Goal: Task Accomplishment & Management: Manage account settings

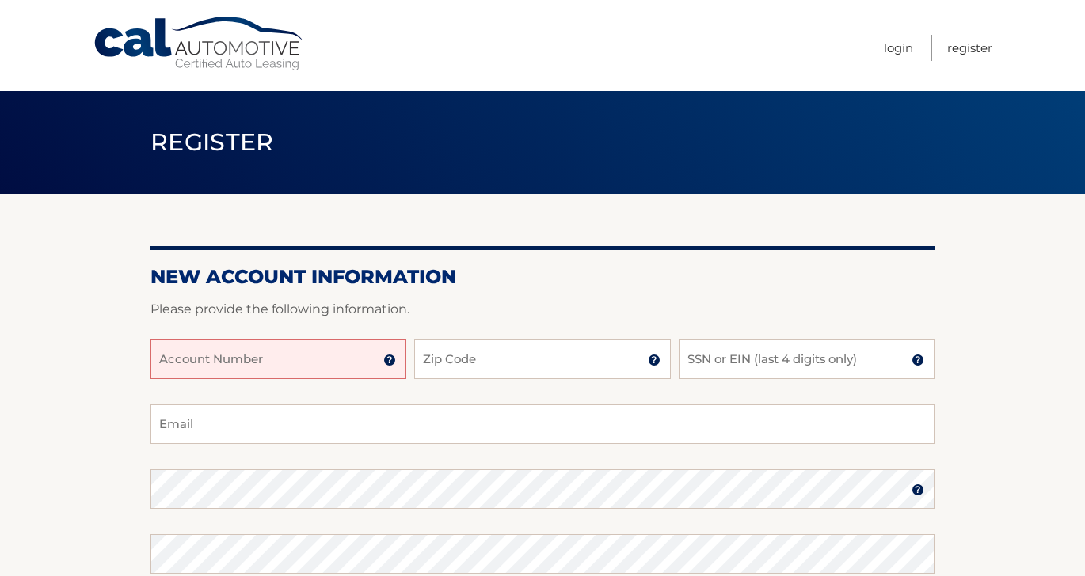
click at [288, 357] on input "Account Number" at bounding box center [278, 360] width 256 height 40
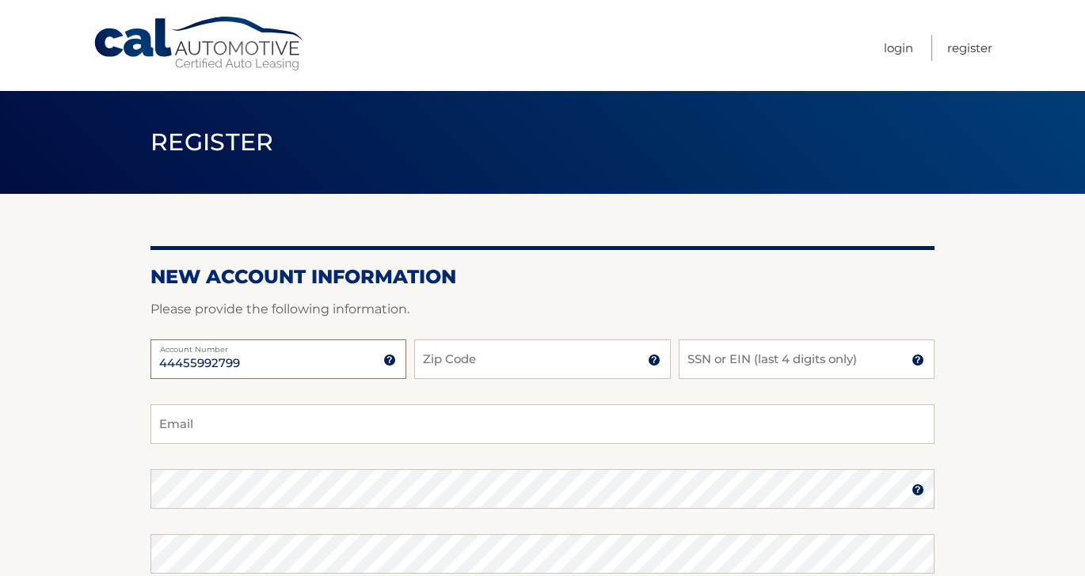
type input "44455992799"
click at [454, 356] on input "Zip Code" at bounding box center [542, 360] width 256 height 40
type input "07740"
click at [735, 367] on input "SSN or EIN (last 4 digits only)" at bounding box center [807, 360] width 256 height 40
type input "5477"
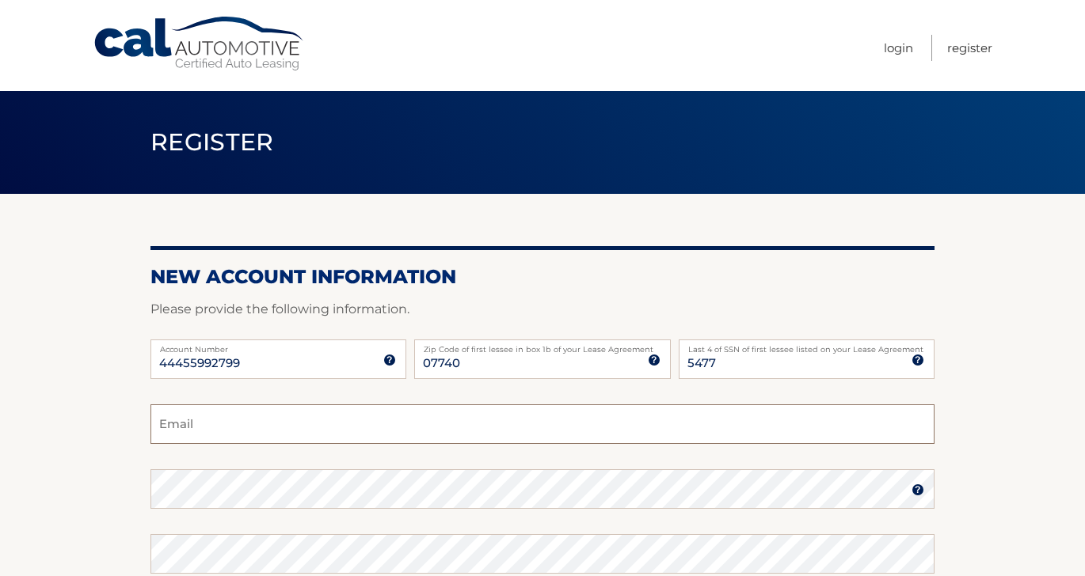
click at [394, 421] on input "Email" at bounding box center [542, 425] width 784 height 40
type input "melheggs@gmail.com"
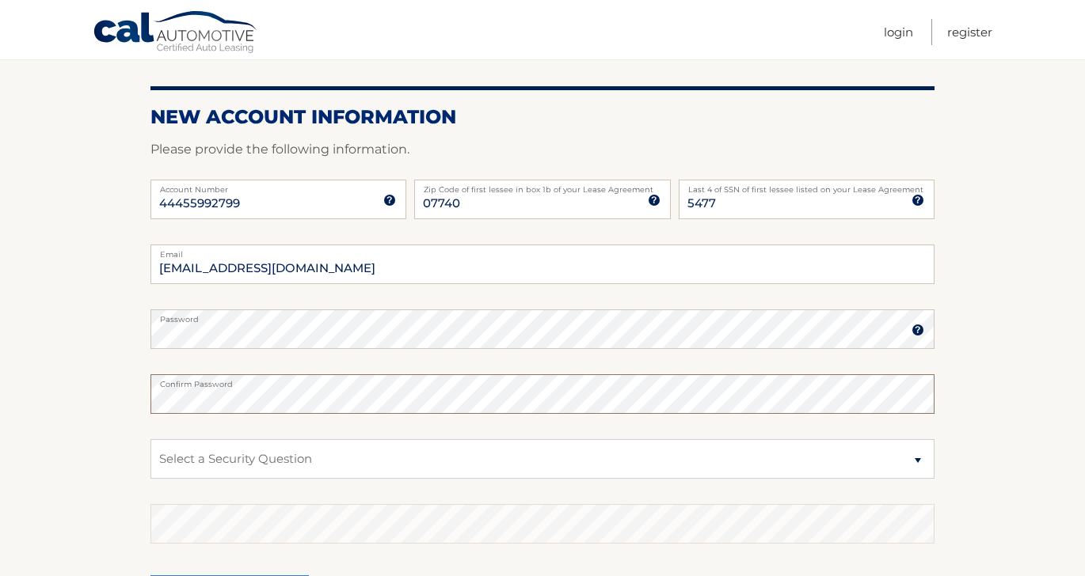
scroll to position [161, 0]
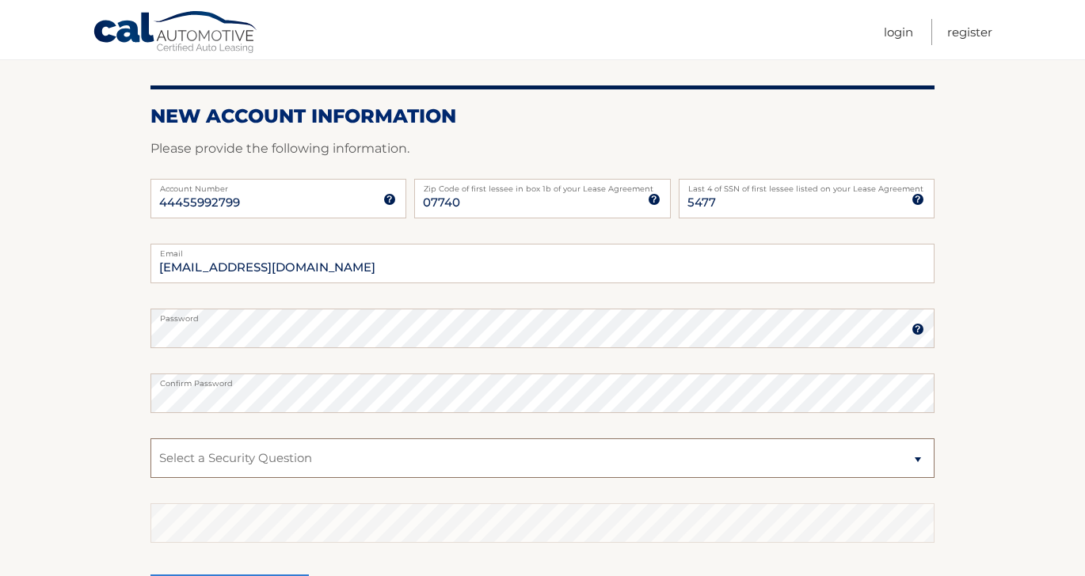
click at [232, 464] on select "Select a Security Question What was the name of your elementary school? What is…" at bounding box center [542, 459] width 784 height 40
select select "2"
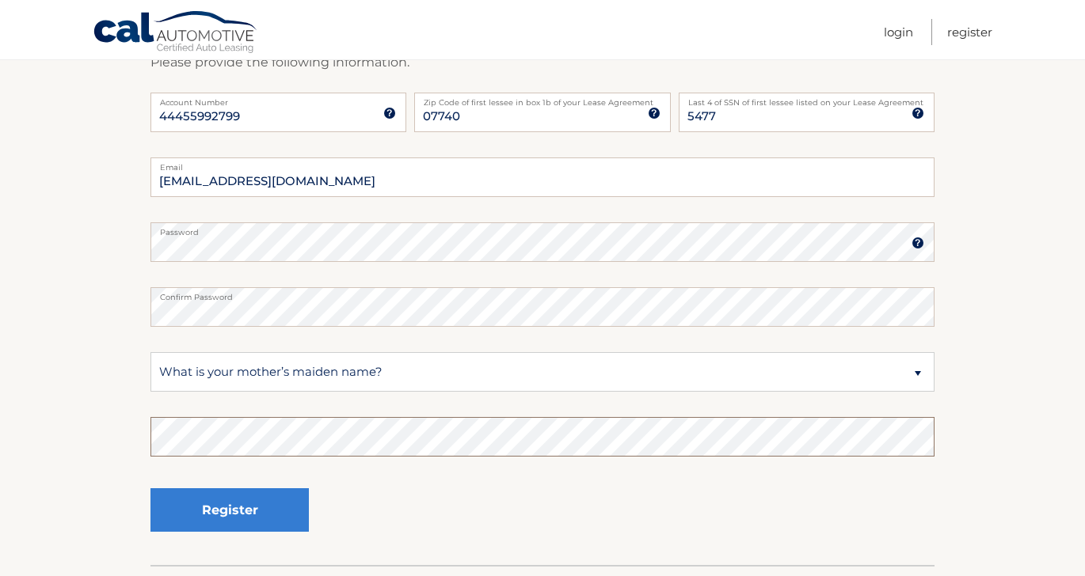
scroll to position [248, 0]
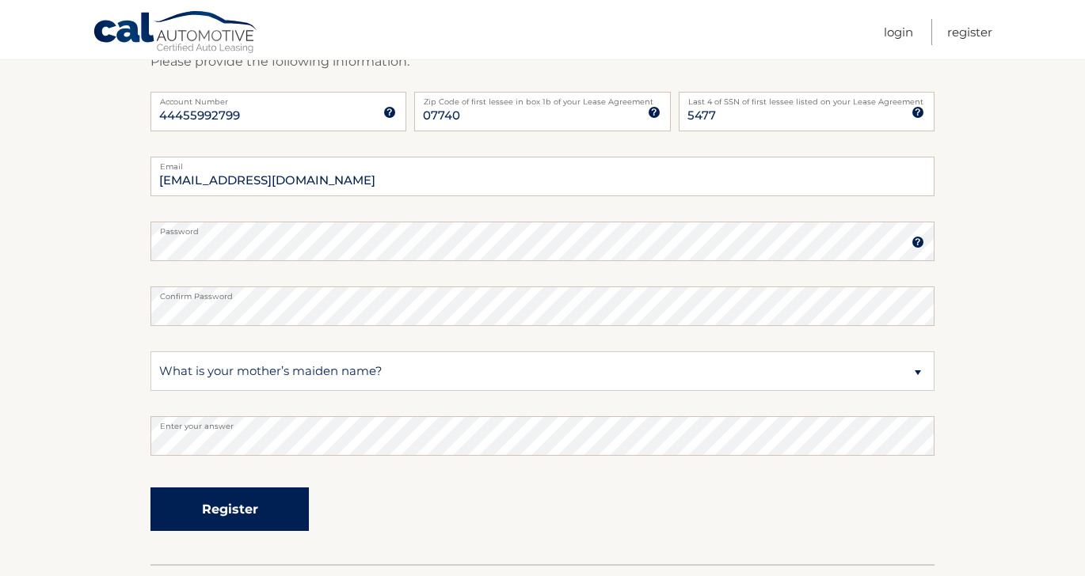
click at [230, 508] on button "Register" at bounding box center [229, 510] width 158 height 44
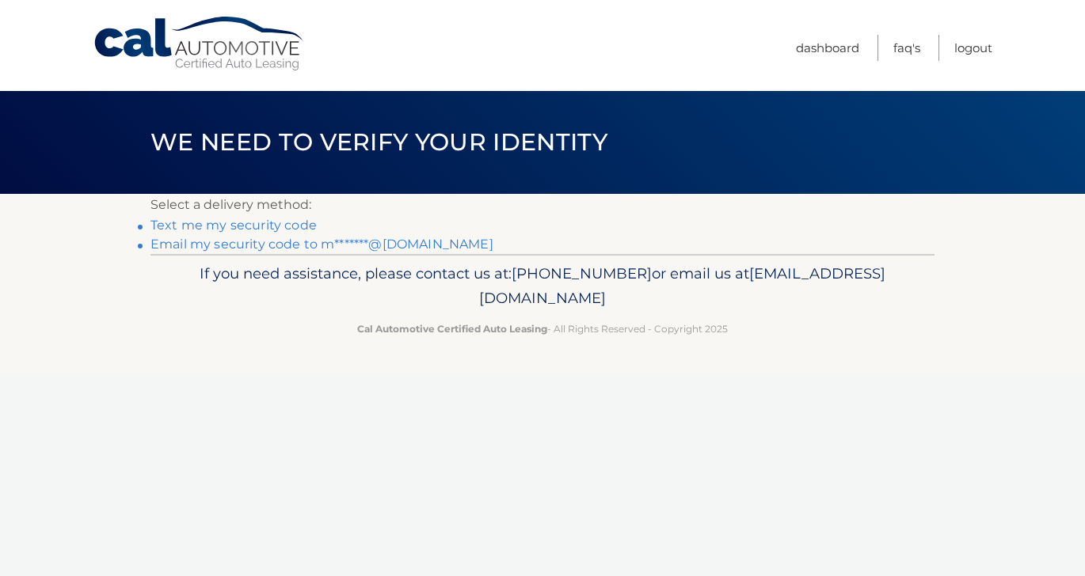
click at [253, 226] on link "Text me my security code" at bounding box center [233, 225] width 166 height 15
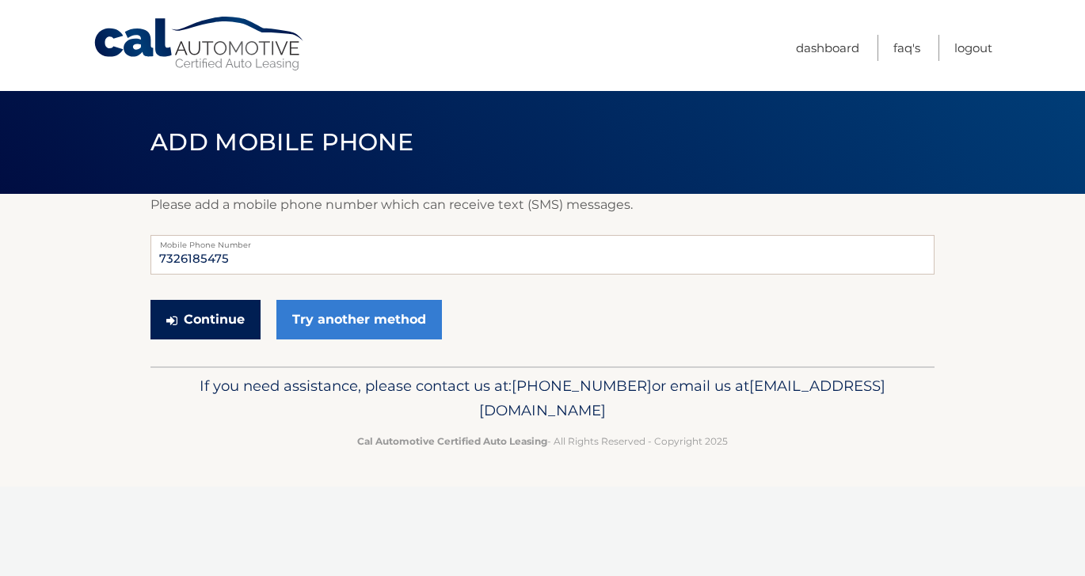
click at [205, 316] on button "Continue" at bounding box center [205, 320] width 110 height 40
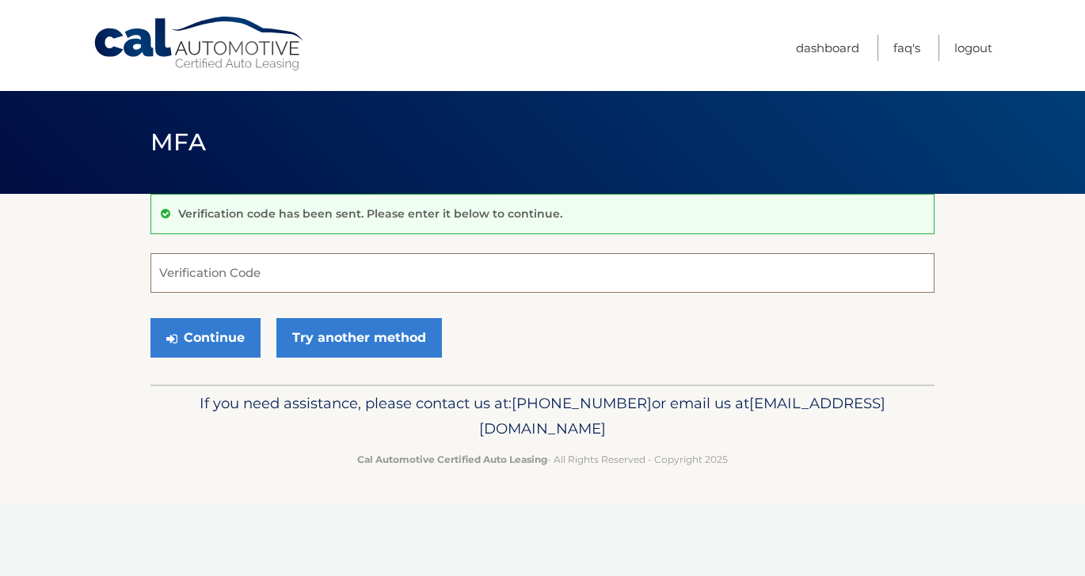
click at [218, 282] on input "Verification Code" at bounding box center [542, 273] width 784 height 40
type input "567460"
click at [189, 337] on button "Continue" at bounding box center [205, 338] width 110 height 40
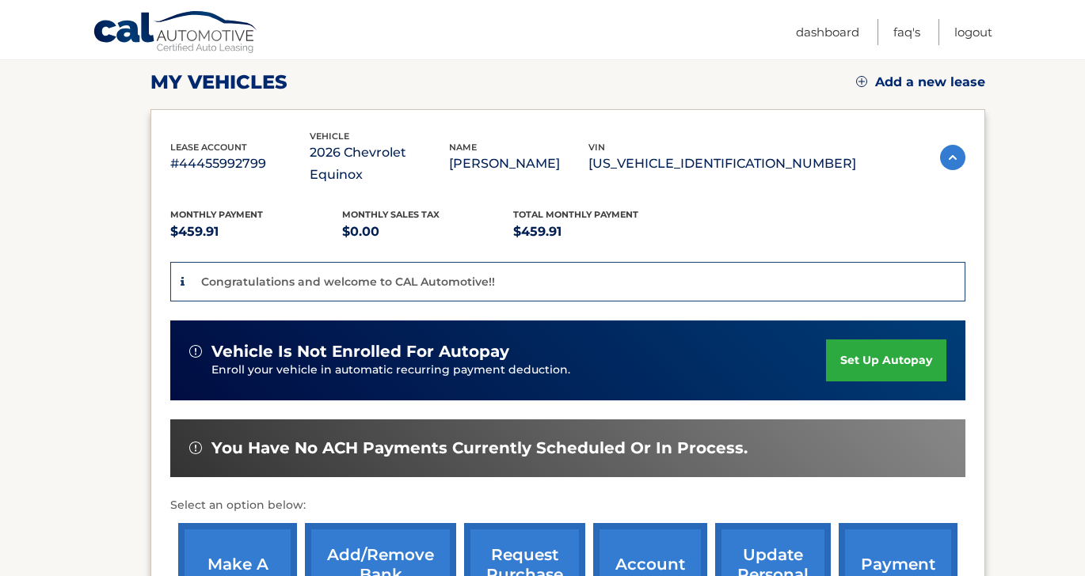
scroll to position [221, 0]
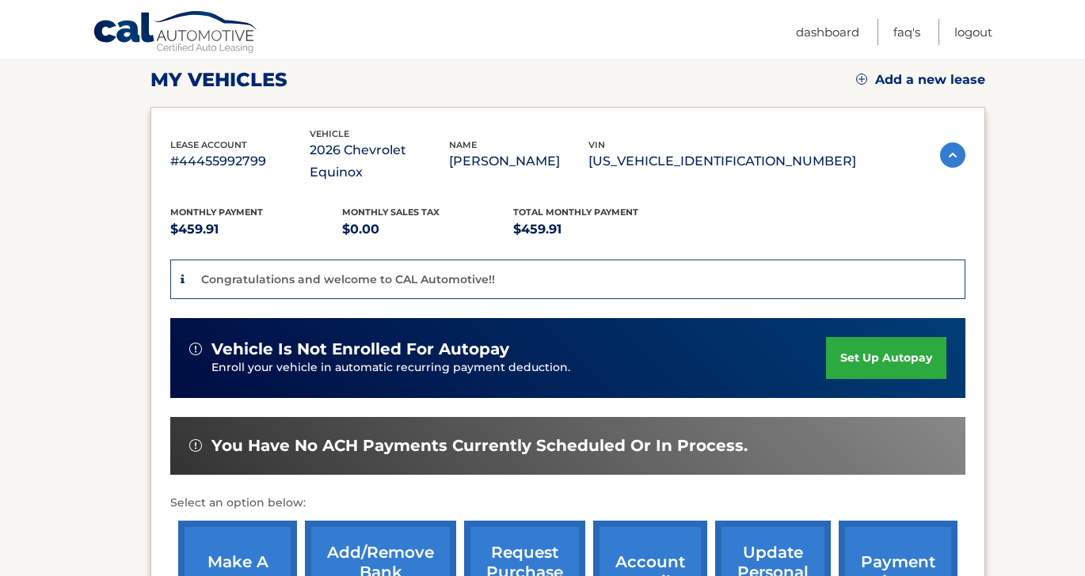
click at [896, 337] on link "set up autopay" at bounding box center [886, 358] width 120 height 42
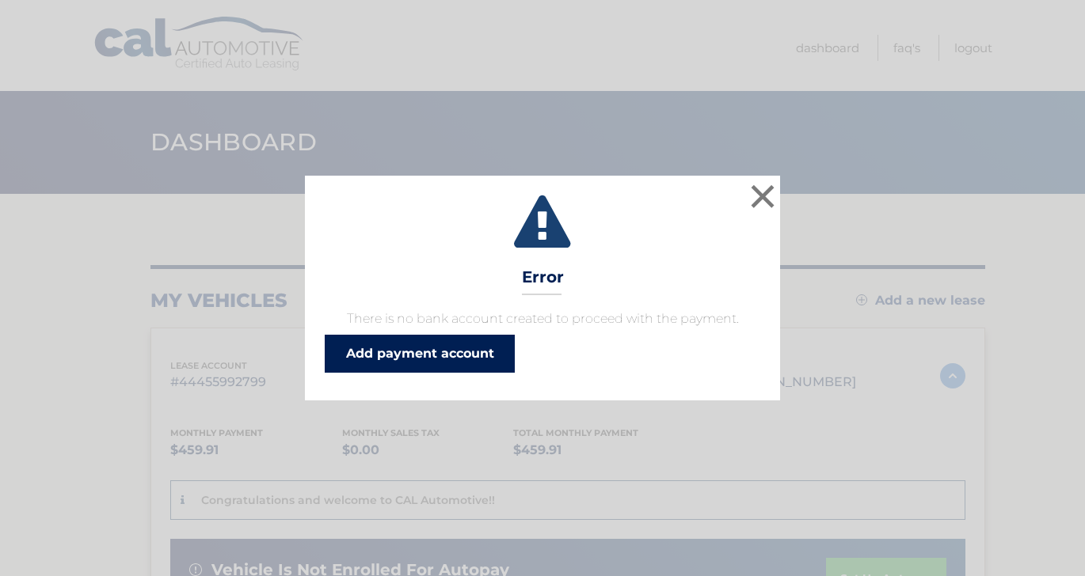
click at [427, 354] on link "Add payment account" at bounding box center [420, 354] width 190 height 38
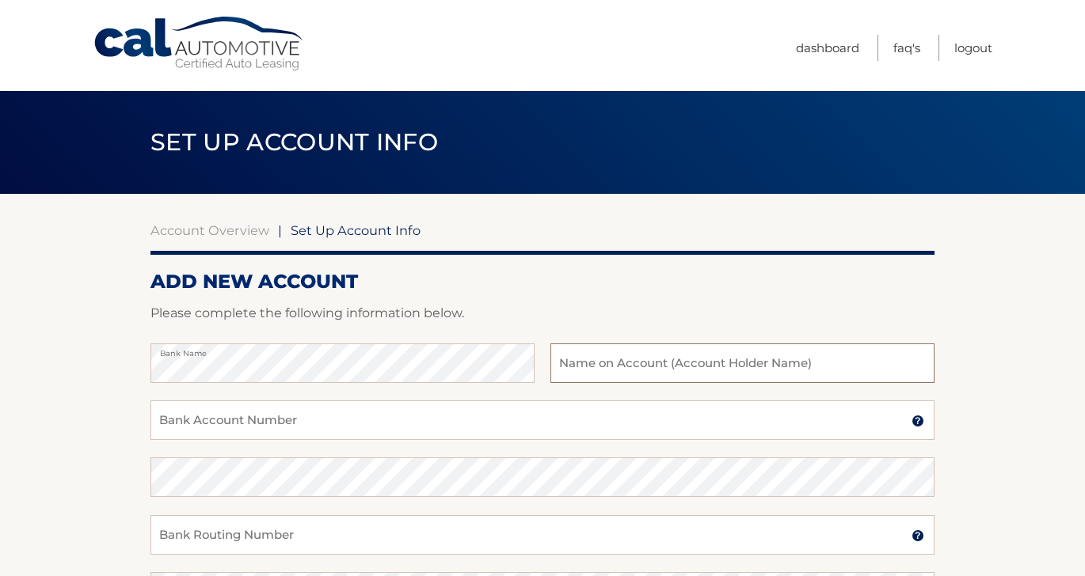
click at [691, 367] on input "text" at bounding box center [742, 364] width 384 height 40
type input "m"
type input "Melissa B Heggie"
click at [405, 412] on input "Bank Account Number" at bounding box center [542, 421] width 784 height 40
drag, startPoint x: 276, startPoint y: 432, endPoint x: 143, endPoint y: 427, distance: 133.1
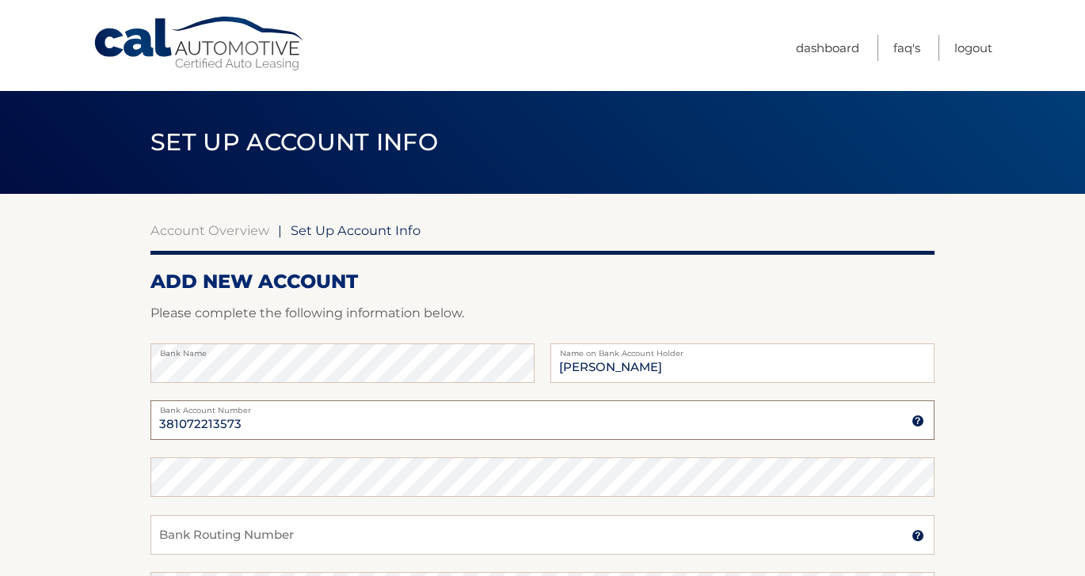
click at [143, 427] on section "Account Overview | Set Up Account Info ADD NEW ACCOUNT Please complete the foll…" at bounding box center [542, 496] width 1085 height 604
type input "381072213573"
click at [210, 544] on input "Bank Routing Number" at bounding box center [542, 535] width 784 height 40
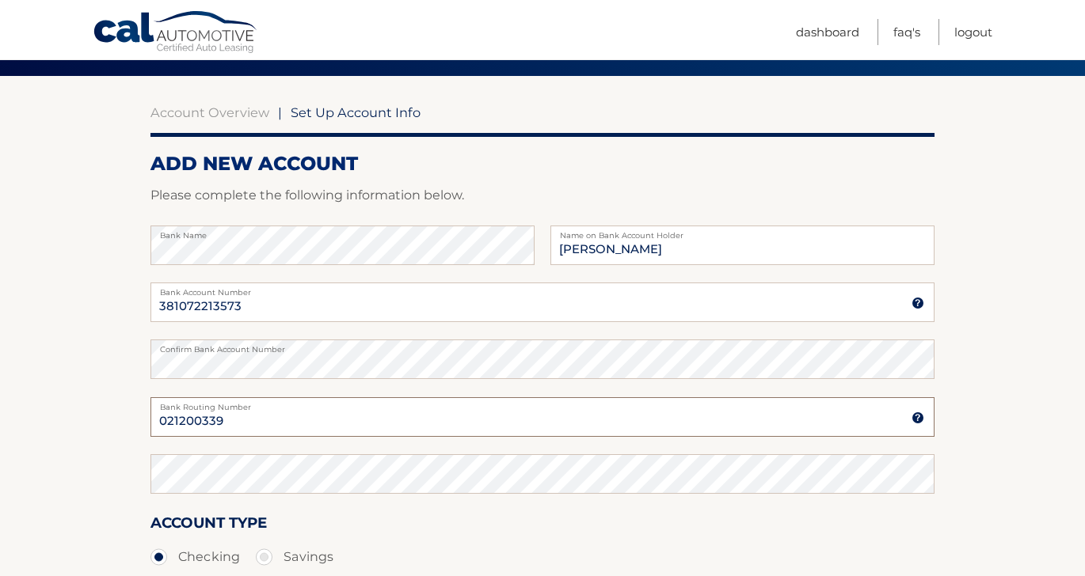
scroll to position [126, 0]
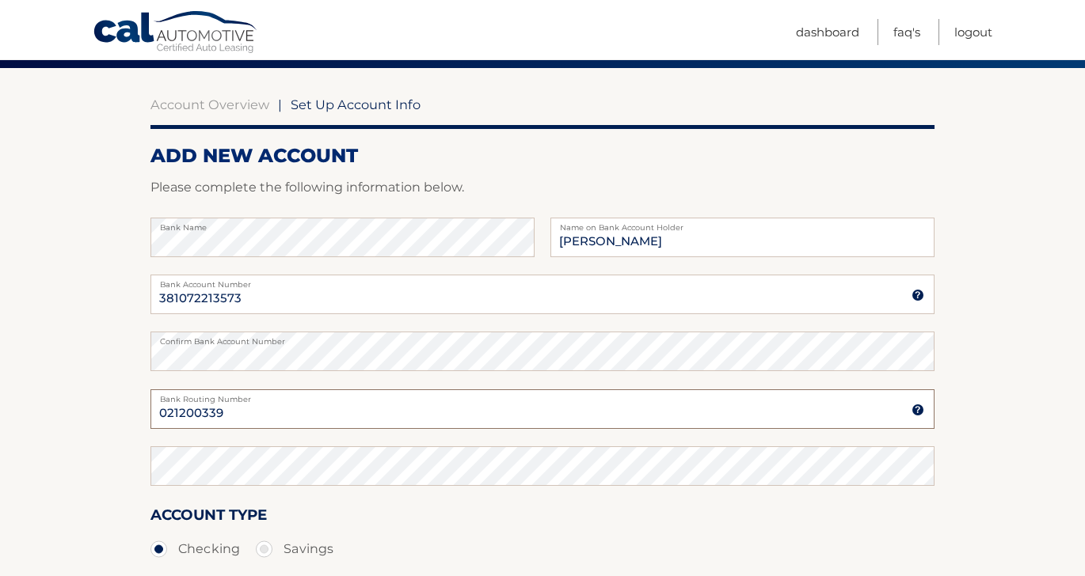
type input "021200339"
drag, startPoint x: 239, startPoint y: 419, endPoint x: 147, endPoint y: 417, distance: 91.9
click at [147, 417] on section "Account Overview | Set Up Account Info ADD NEW ACCOUNT Please complete the foll…" at bounding box center [542, 370] width 1085 height 604
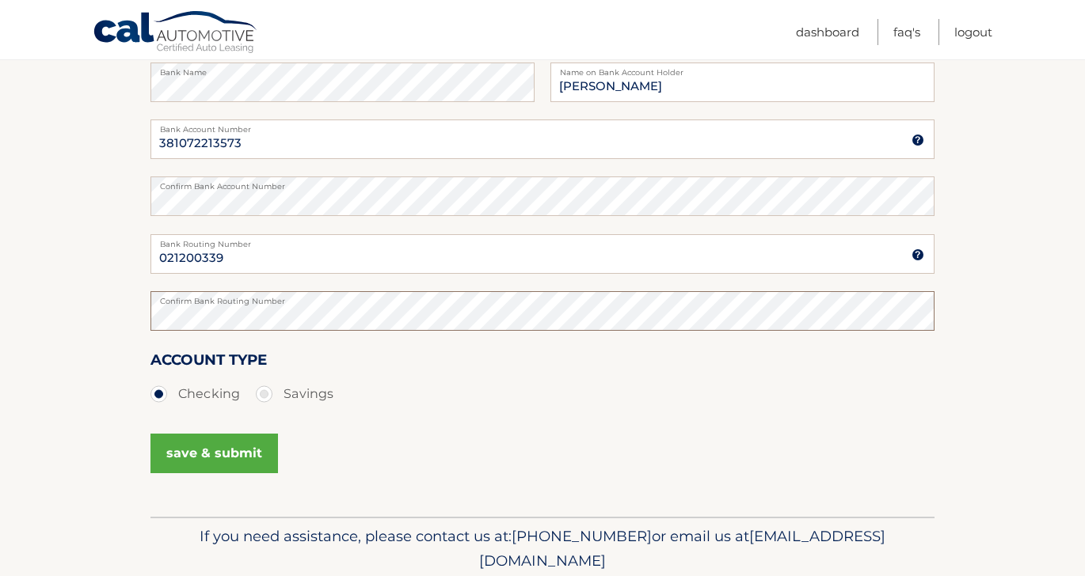
scroll to position [285, 0]
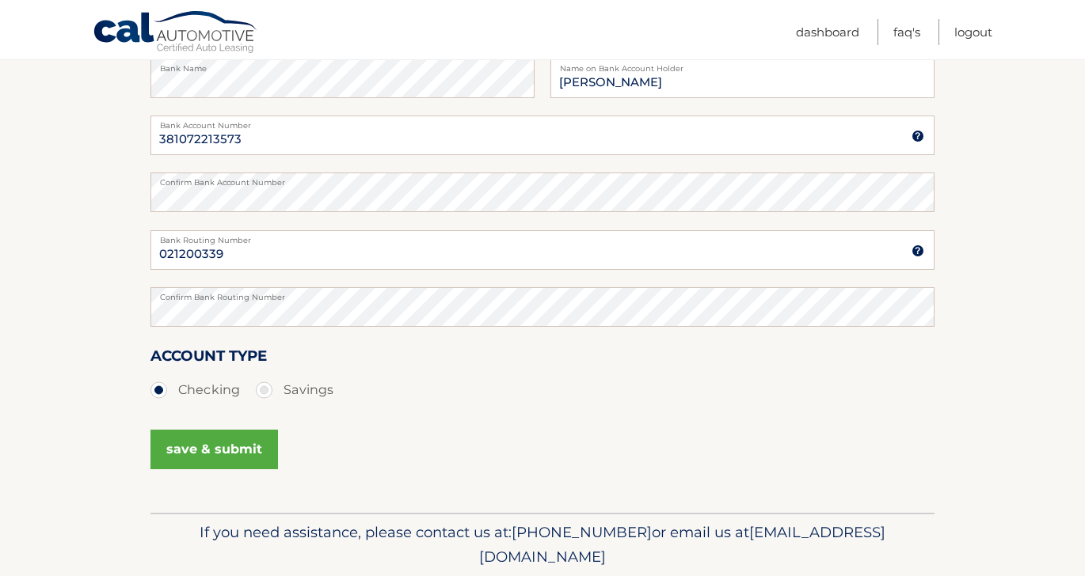
click at [238, 453] on button "save & submit" at bounding box center [213, 450] width 127 height 40
click at [200, 449] on button "save & submit" at bounding box center [213, 450] width 127 height 40
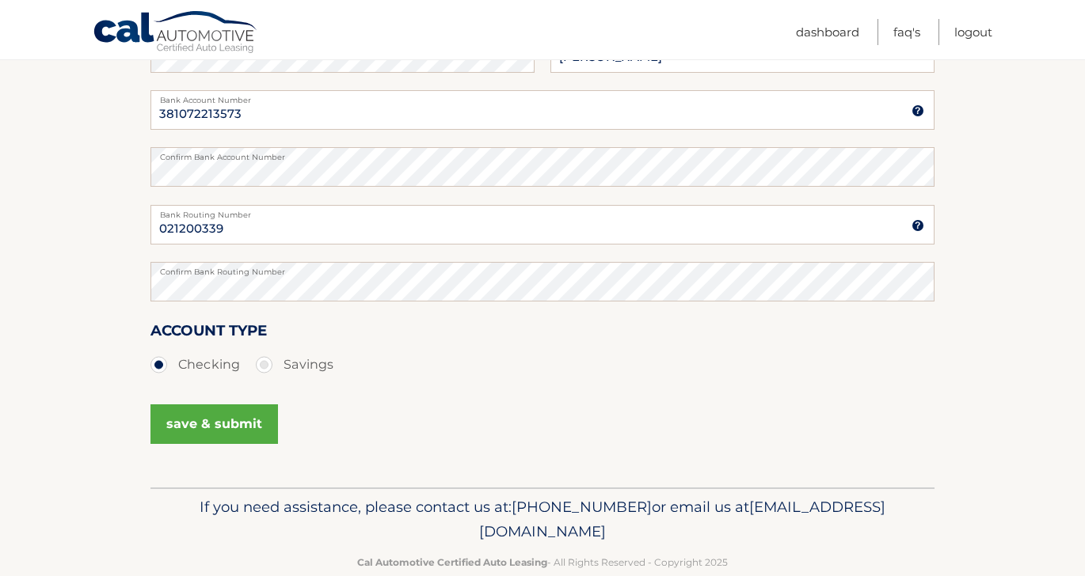
scroll to position [318, 0]
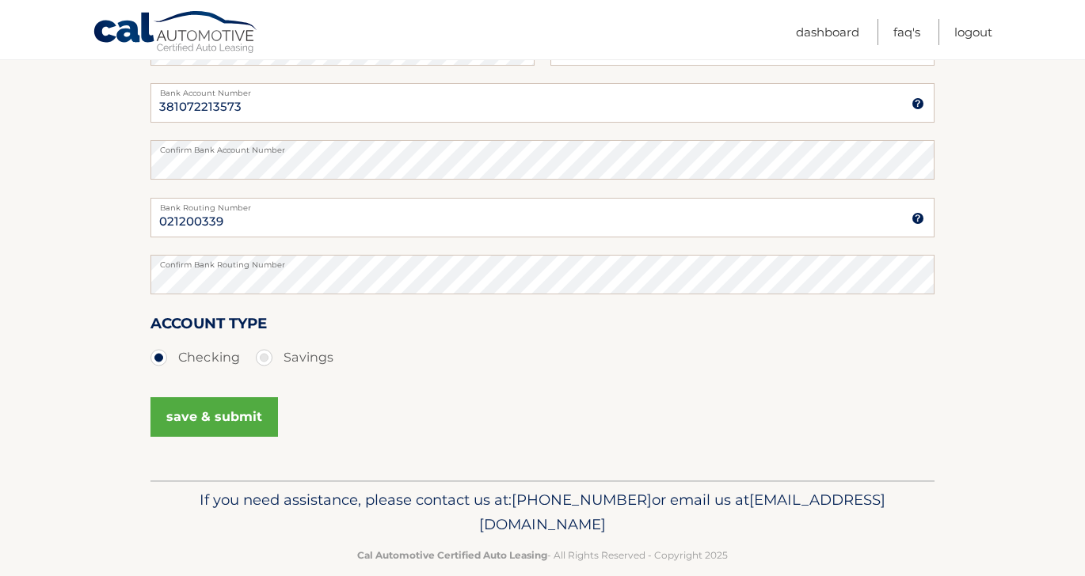
click at [226, 416] on button "save & submit" at bounding box center [213, 417] width 127 height 40
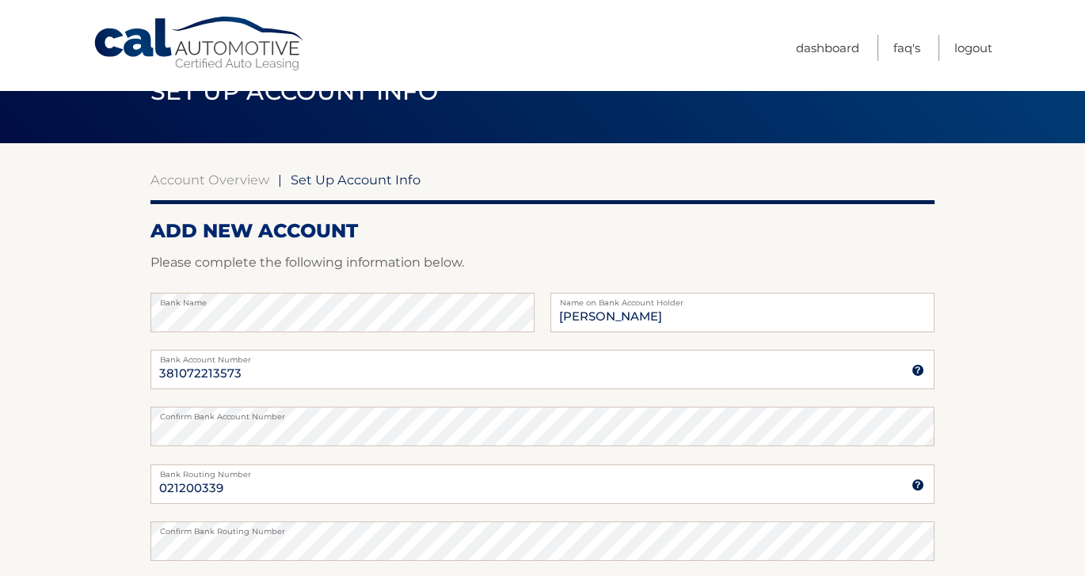
scroll to position [48, 0]
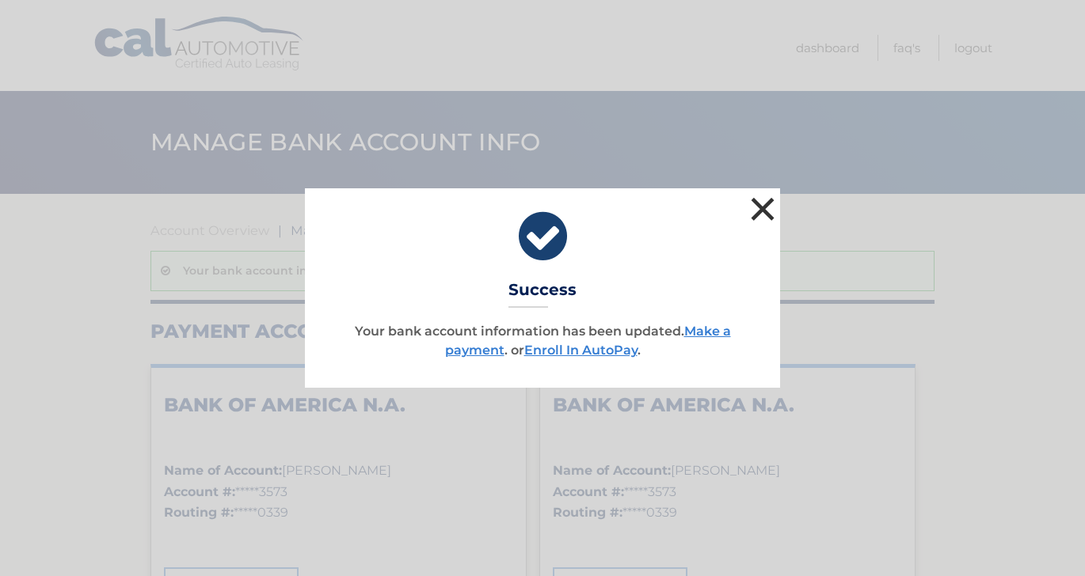
click at [768, 207] on button "×" at bounding box center [763, 209] width 32 height 32
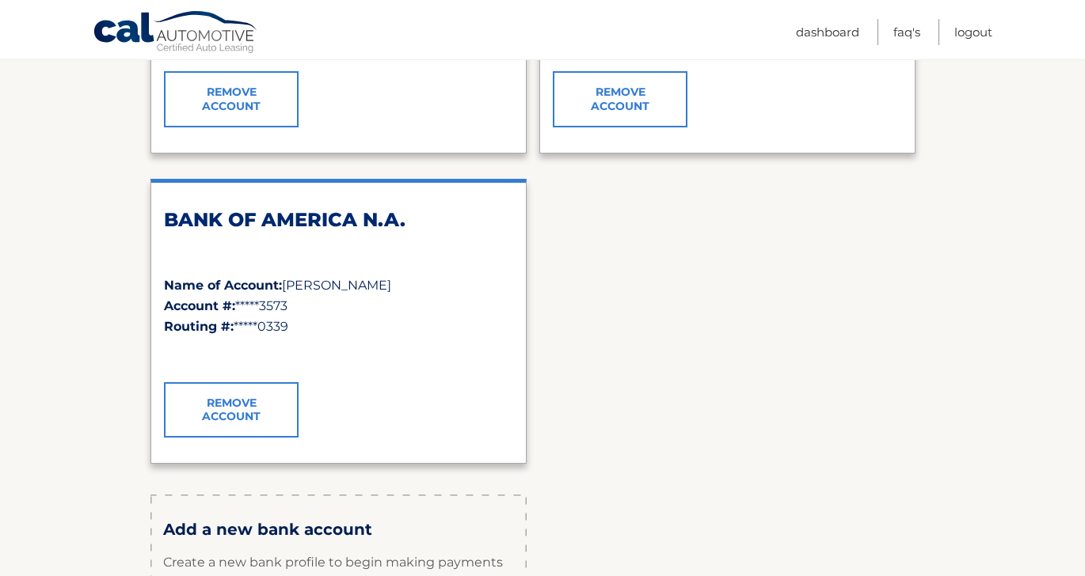
scroll to position [520, 0]
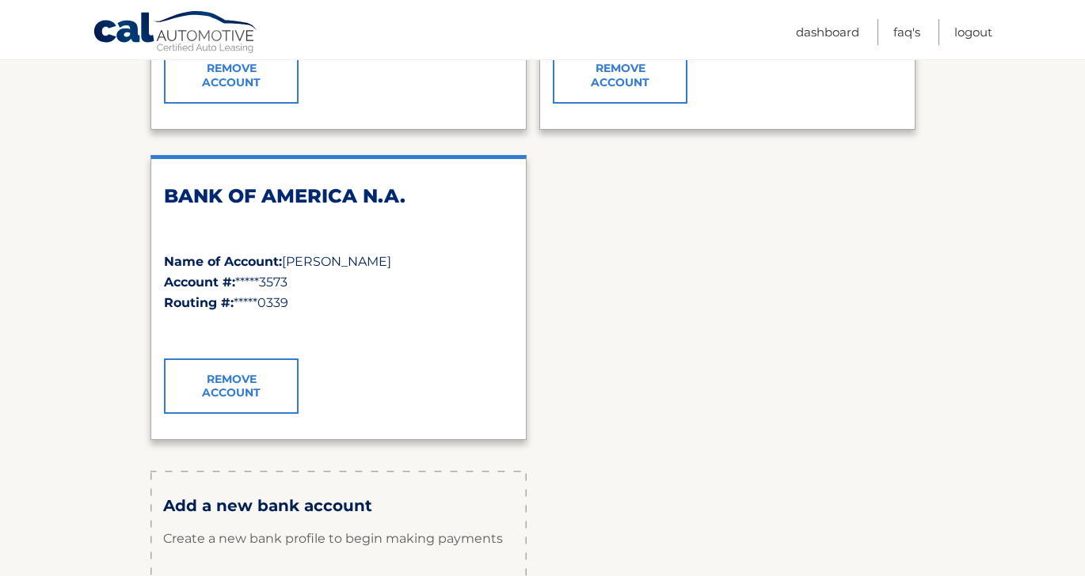
click at [244, 379] on link "Remove Account" at bounding box center [231, 386] width 135 height 55
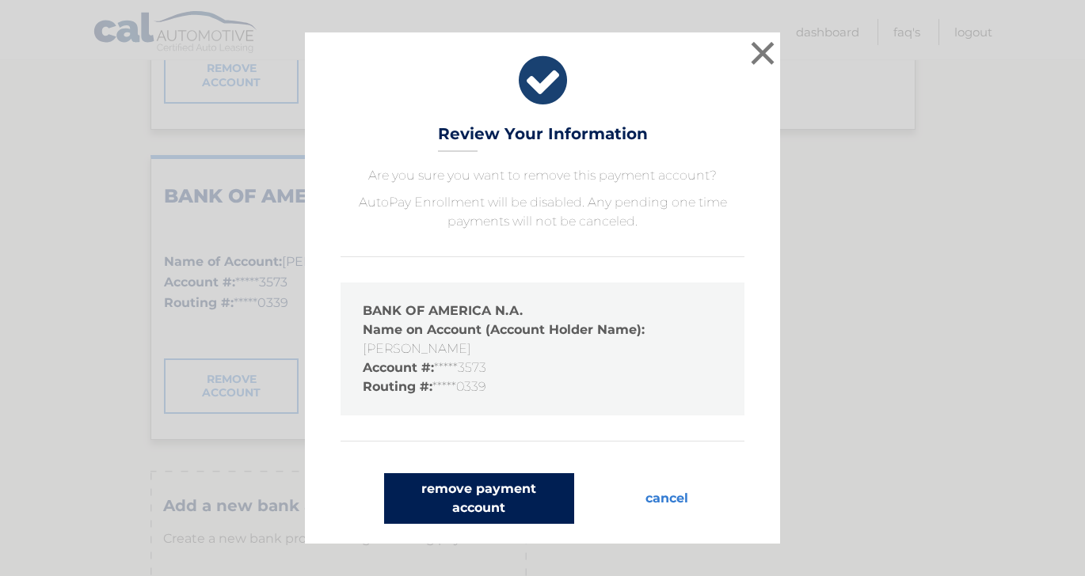
click at [497, 504] on button "remove payment account" at bounding box center [479, 498] width 190 height 51
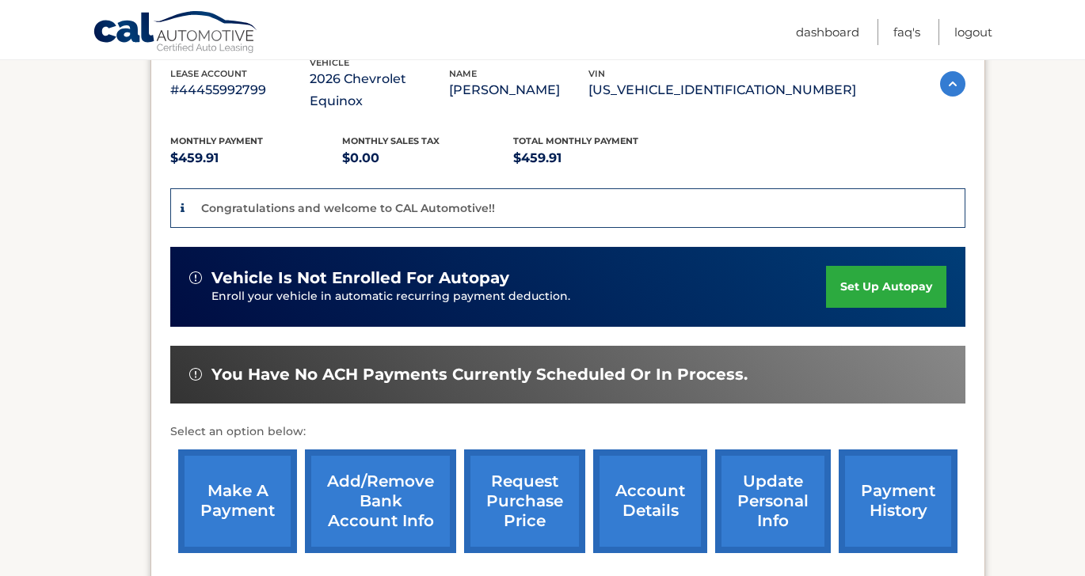
scroll to position [299, 0]
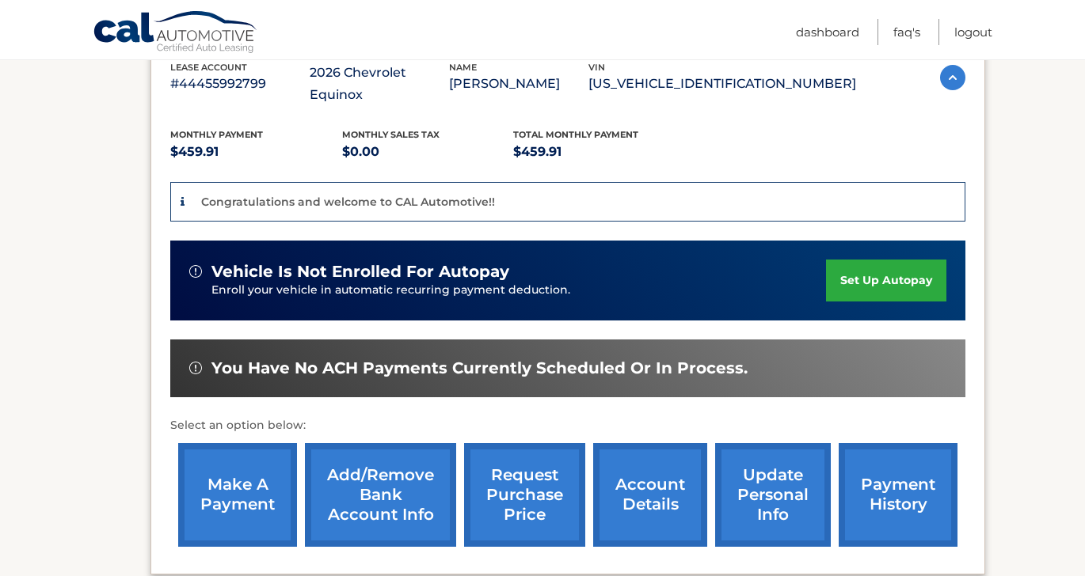
click at [867, 260] on link "set up autopay" at bounding box center [886, 281] width 120 height 42
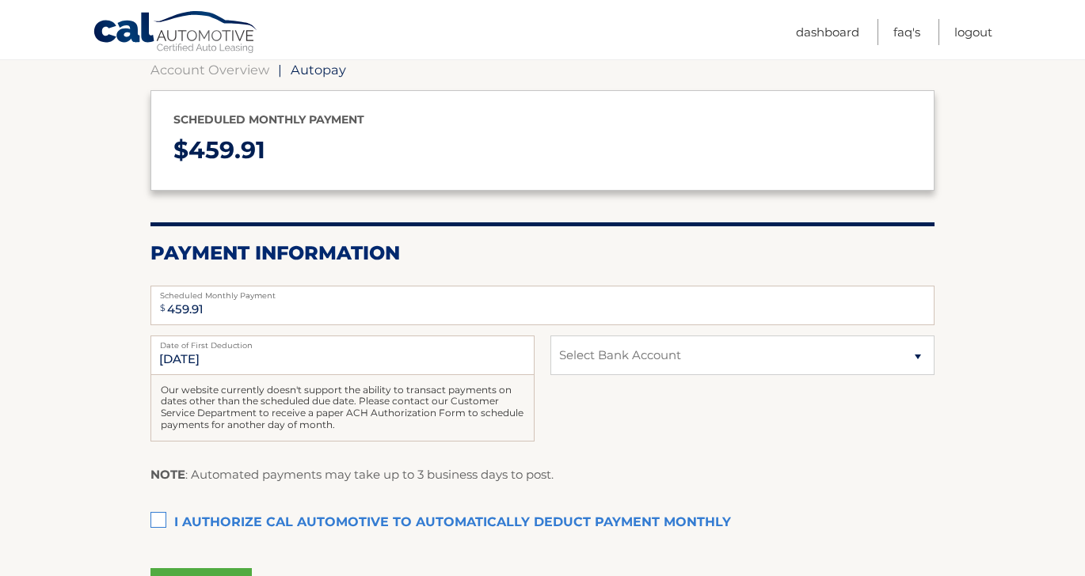
scroll to position [162, 0]
click at [649, 360] on select "Select Bank Account Checking BANK OF AMERICA N.A. *****3573 Checking BANK OF AM…" at bounding box center [742, 354] width 384 height 40
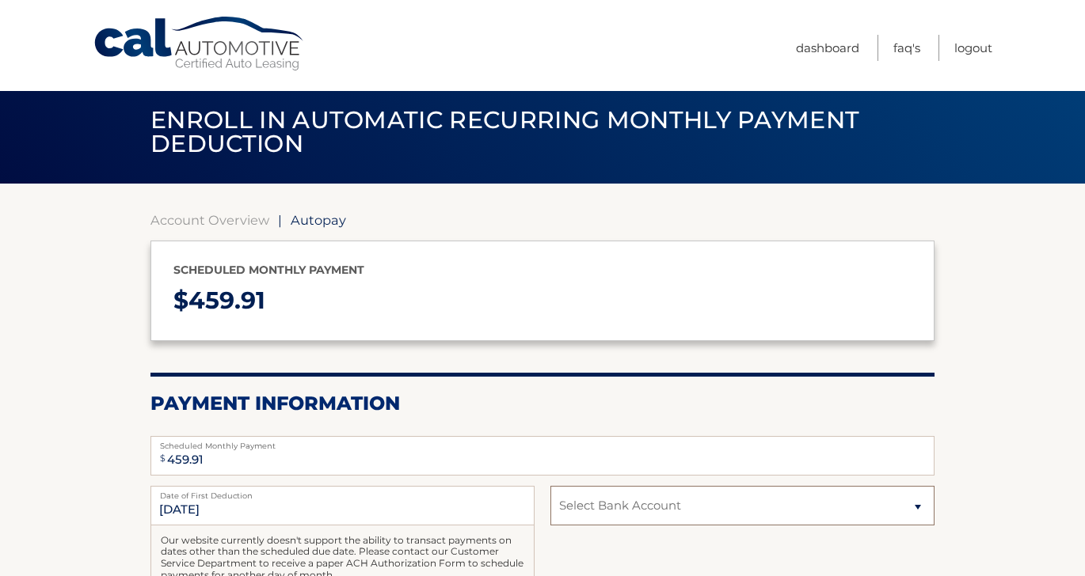
scroll to position [0, 0]
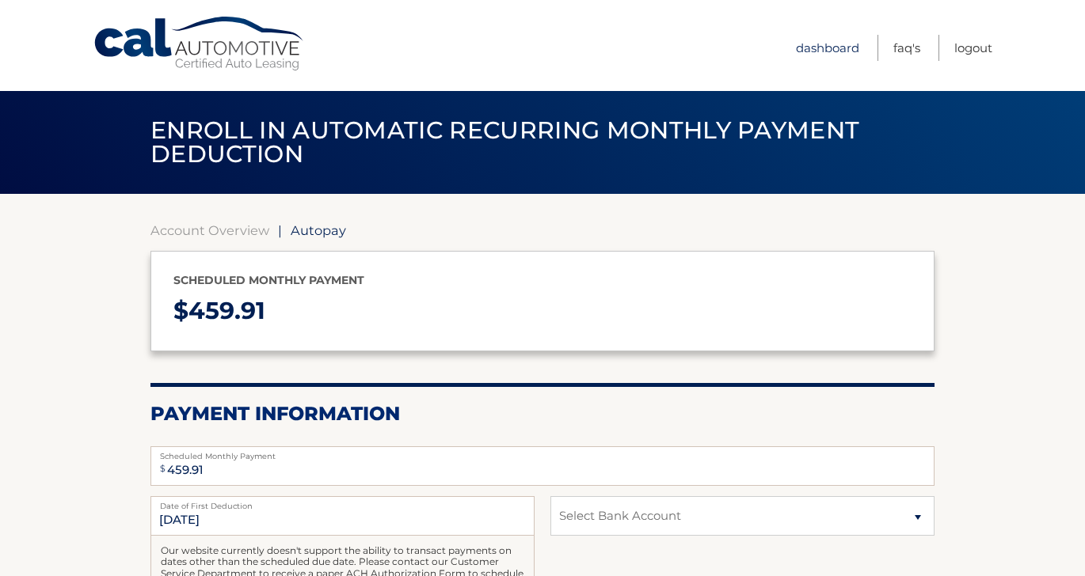
click at [819, 48] on link "Dashboard" at bounding box center [827, 48] width 63 height 26
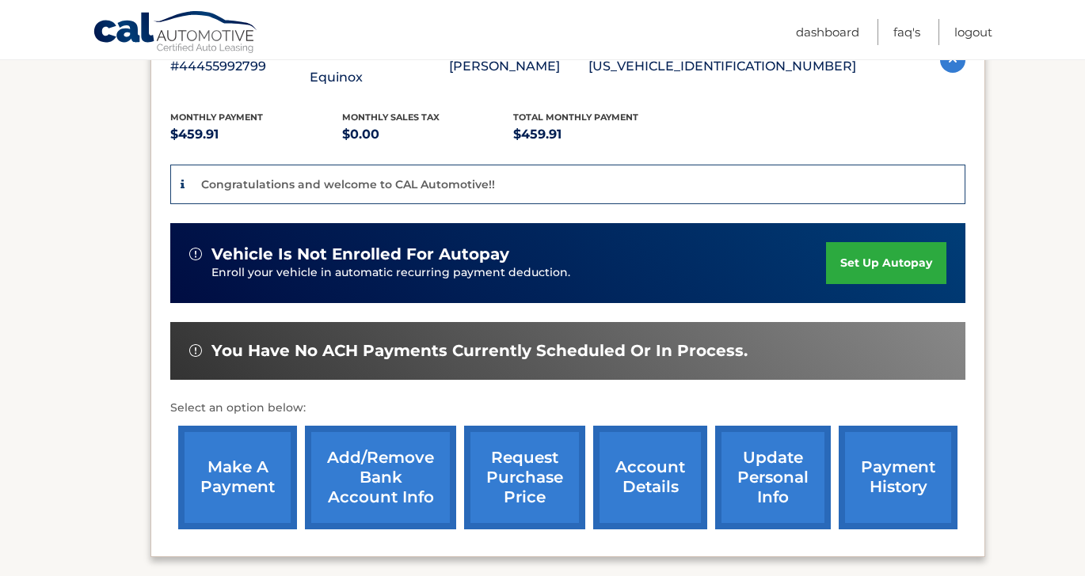
scroll to position [318, 0]
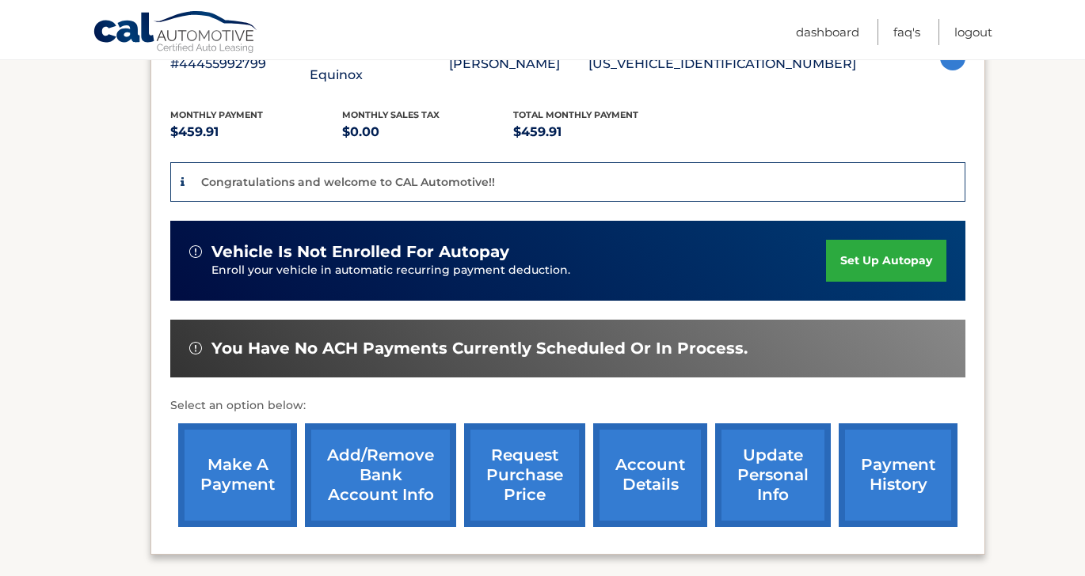
click at [386, 453] on link "Add/Remove bank account info" at bounding box center [380, 476] width 151 height 104
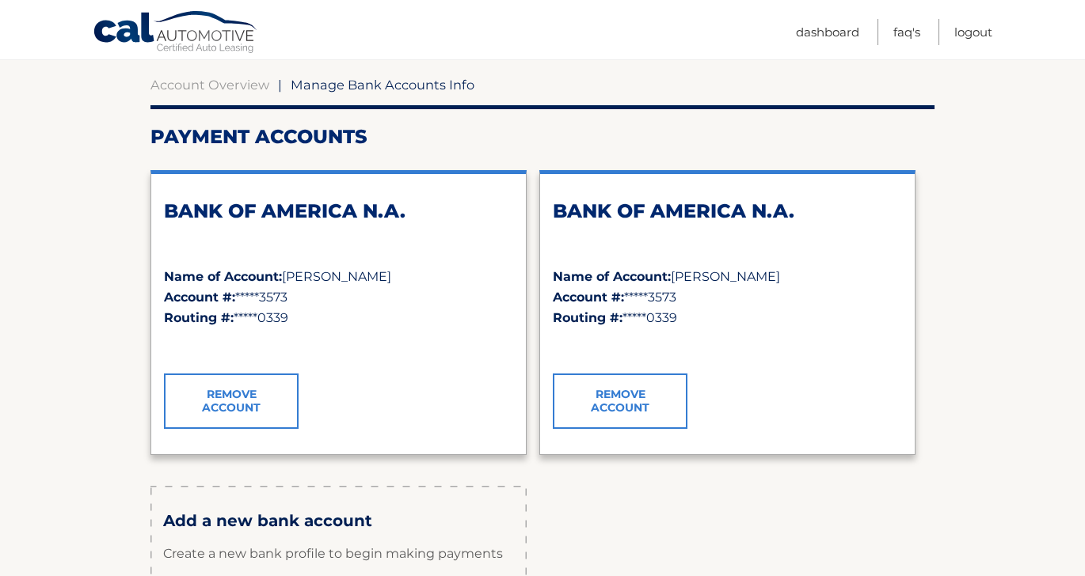
scroll to position [150, 0]
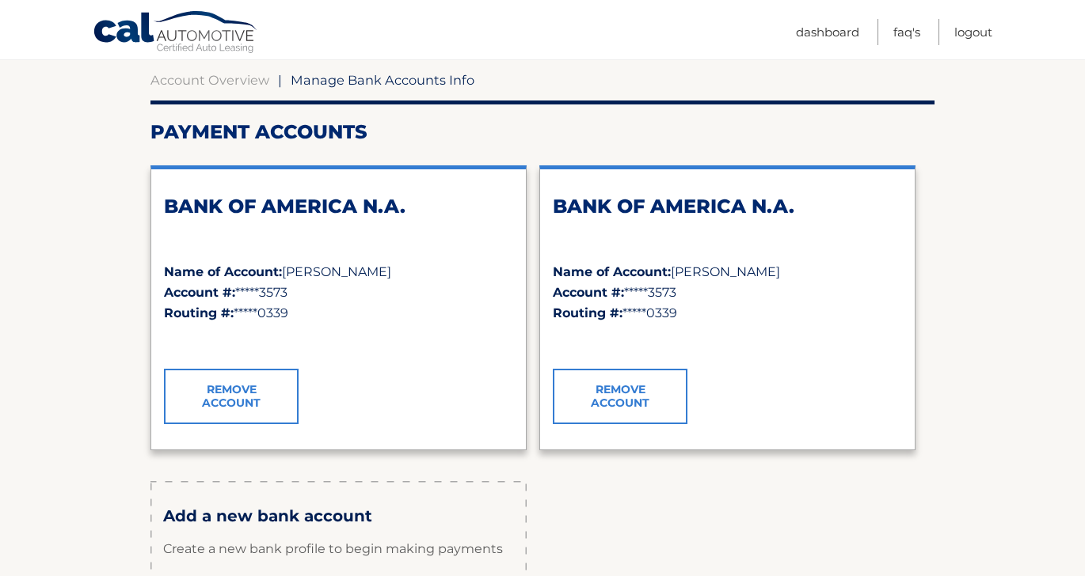
click at [633, 401] on link "Remove Account" at bounding box center [620, 396] width 135 height 55
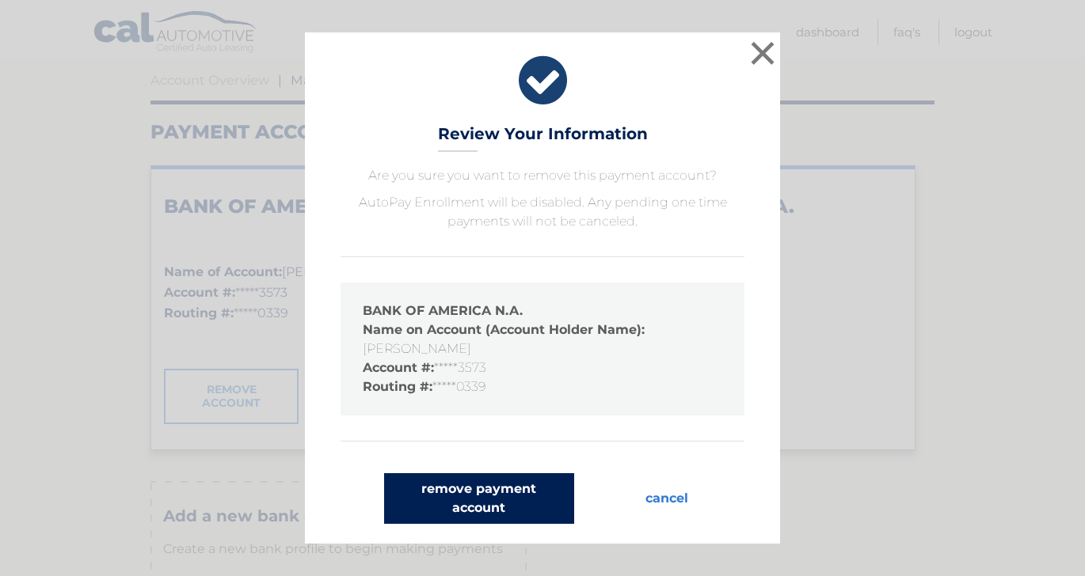
click at [492, 495] on button "remove payment account" at bounding box center [479, 498] width 190 height 51
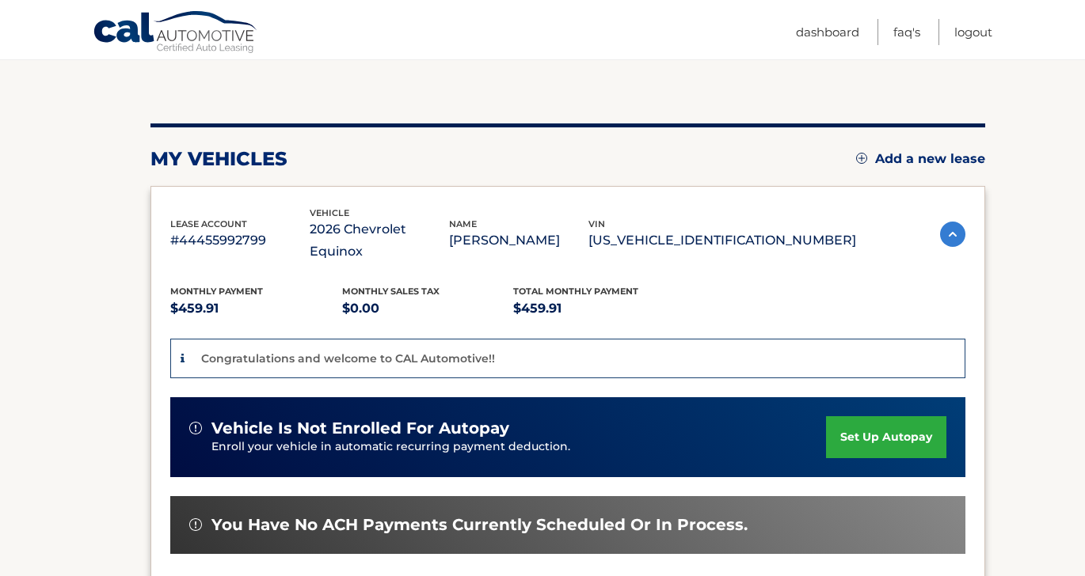
scroll to position [146, 0]
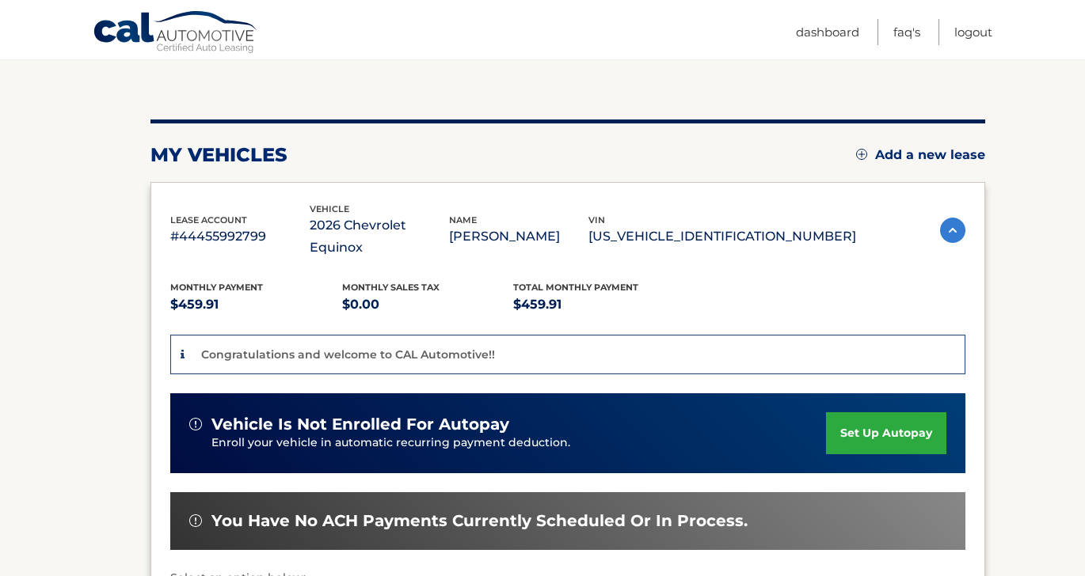
click at [870, 416] on link "set up autopay" at bounding box center [886, 434] width 120 height 42
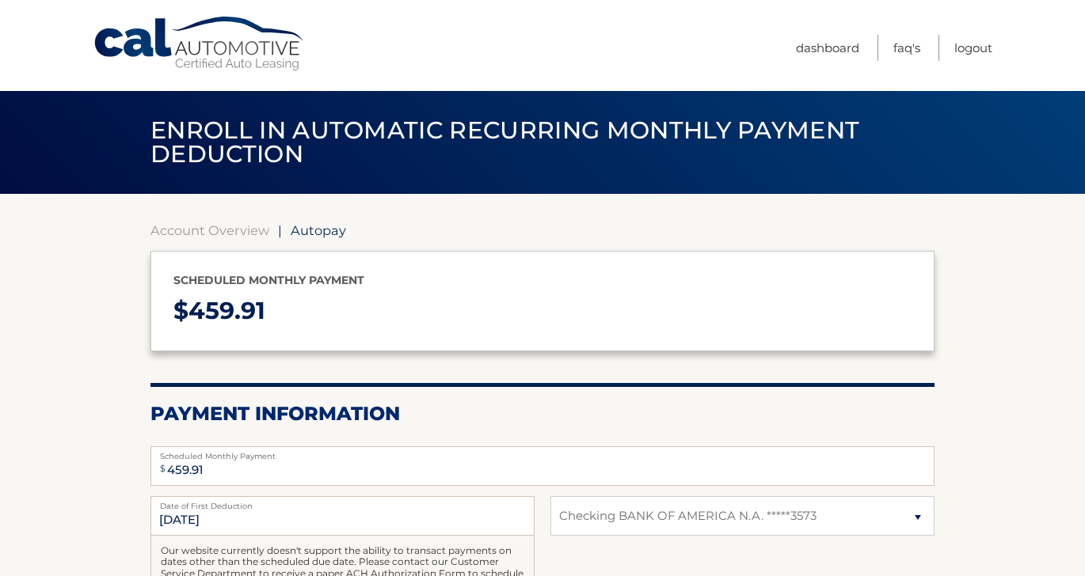
select select "Mzk2YTI1MDktMGNhNC00NGVkLWJkNTUtZjEwYzExZjZiYjk1"
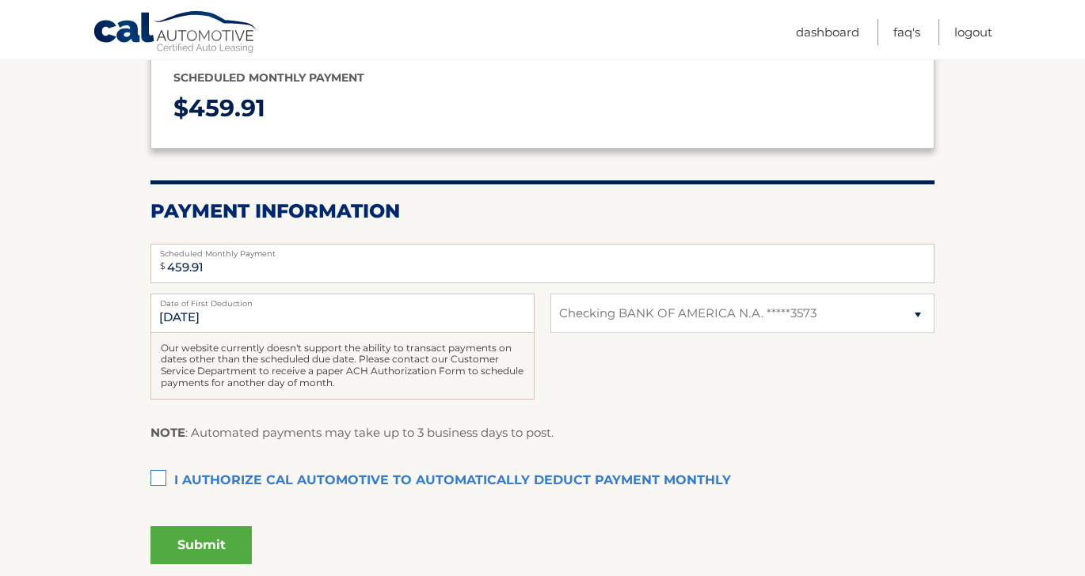
scroll to position [212, 0]
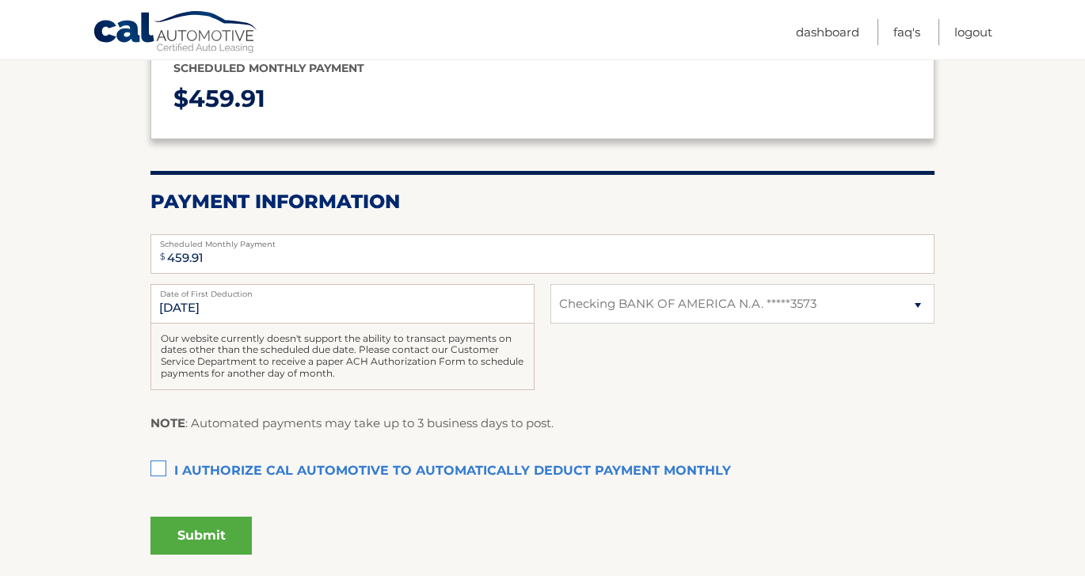
click at [157, 468] on label "I authorize cal automotive to automatically deduct payment monthly This checkbo…" at bounding box center [542, 472] width 784 height 32
click at [0, 0] on input "I authorize cal automotive to automatically deduct payment monthly This checkbo…" at bounding box center [0, 0] width 0 height 0
click at [189, 543] on button "Submit" at bounding box center [200, 536] width 101 height 38
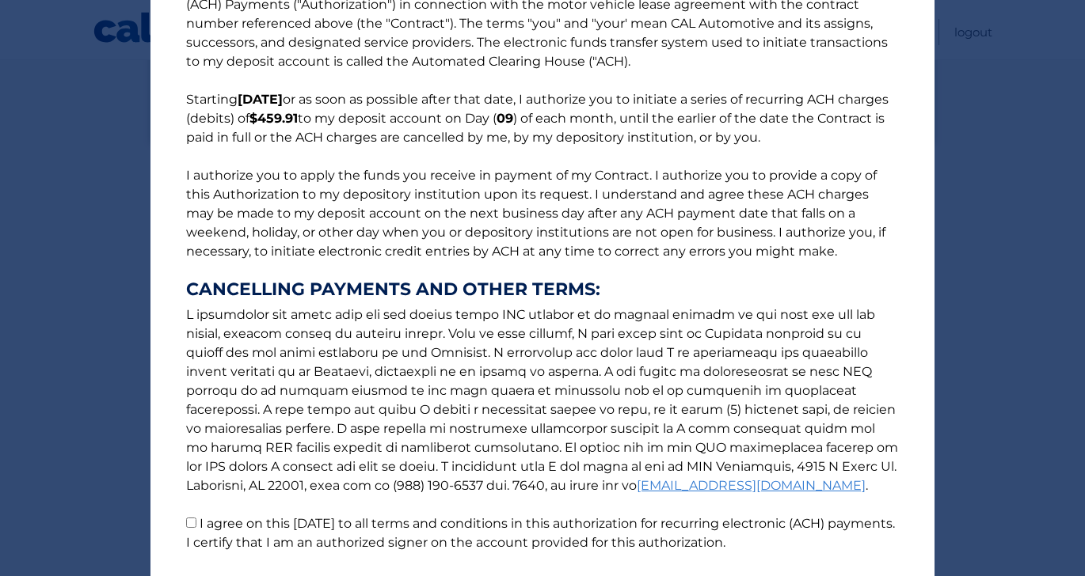
scroll to position [171, 0]
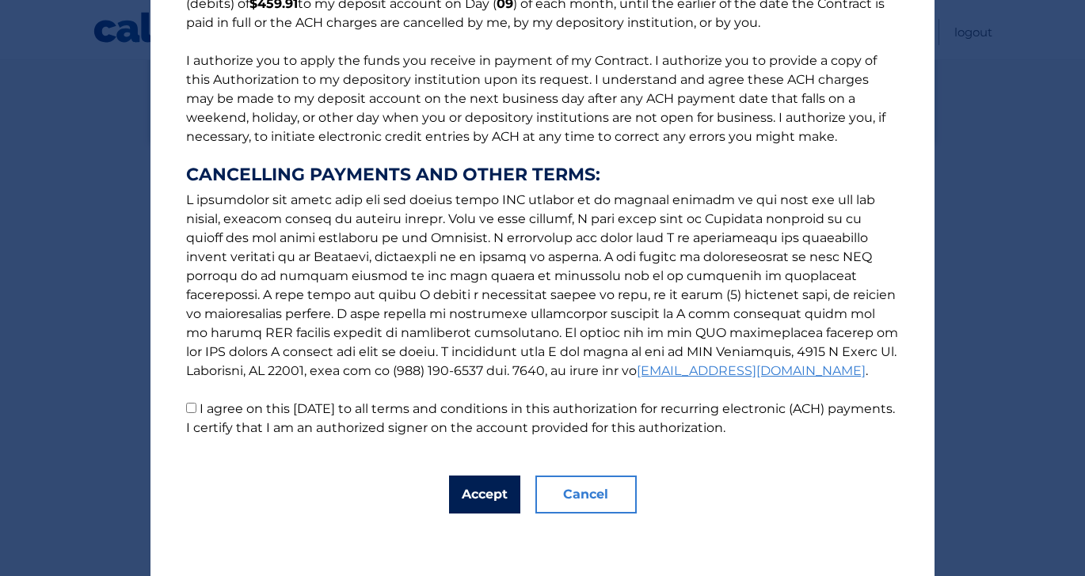
click at [479, 496] on button "Accept" at bounding box center [484, 495] width 71 height 38
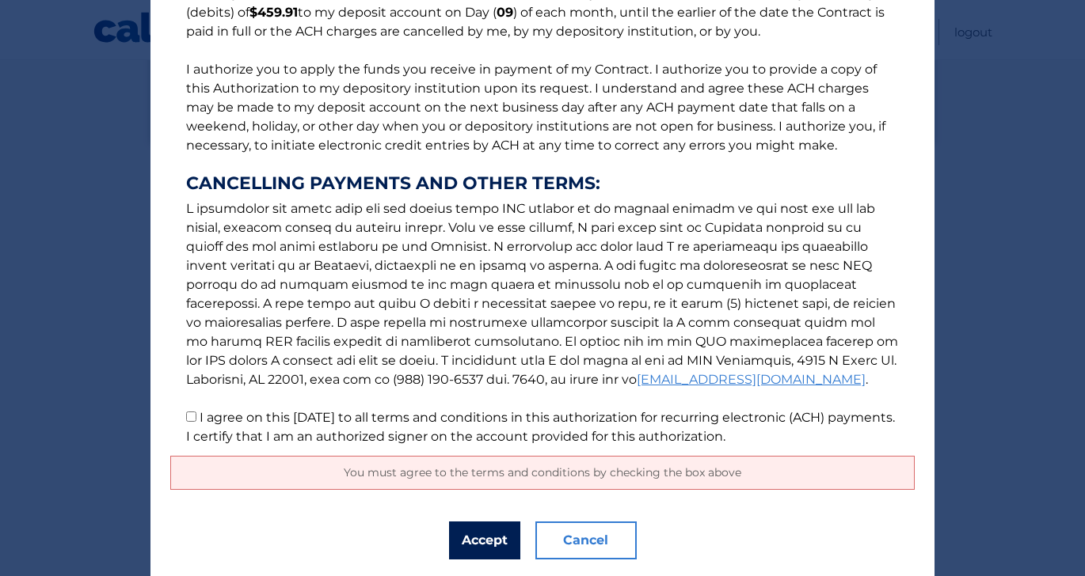
scroll to position [209, 0]
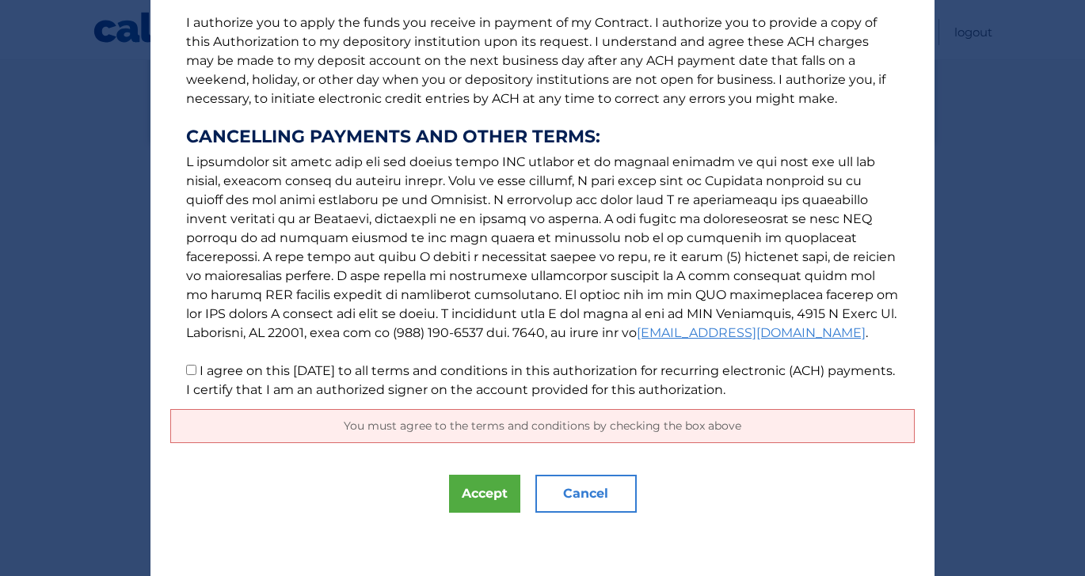
click at [189, 371] on input "I agree on this 09/05/2025 to all terms and conditions in this authorization fo…" at bounding box center [191, 370] width 10 height 10
checkbox input "true"
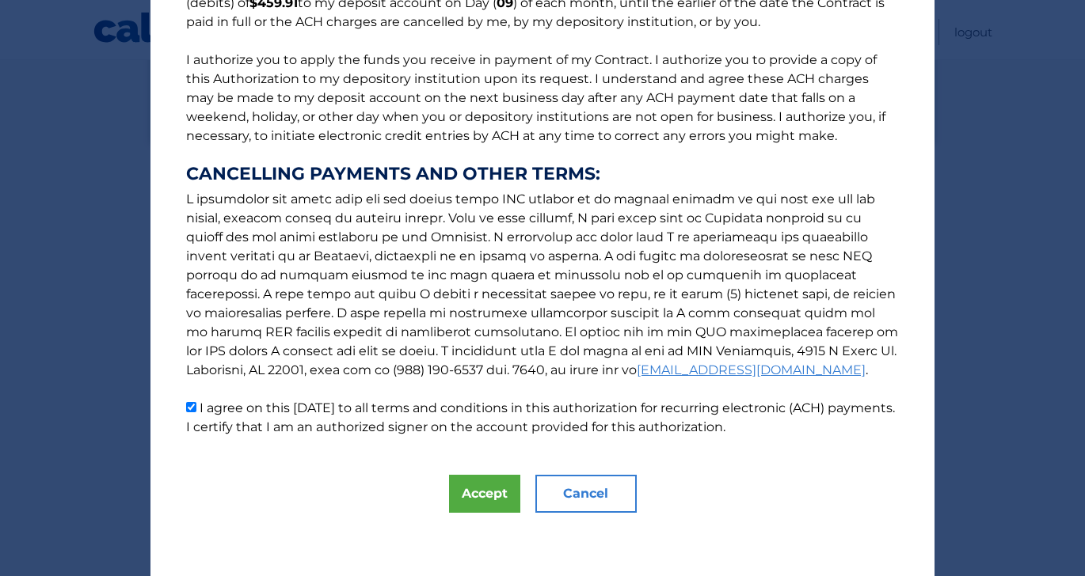
scroll to position [171, 0]
click at [488, 502] on button "Accept" at bounding box center [484, 495] width 71 height 38
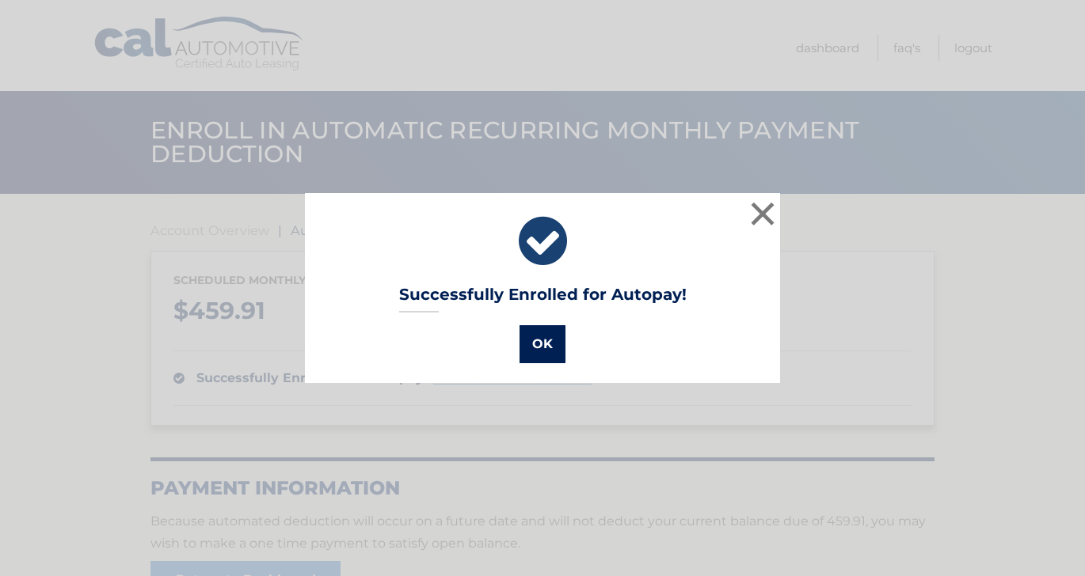
click at [542, 342] on button "OK" at bounding box center [542, 344] width 46 height 38
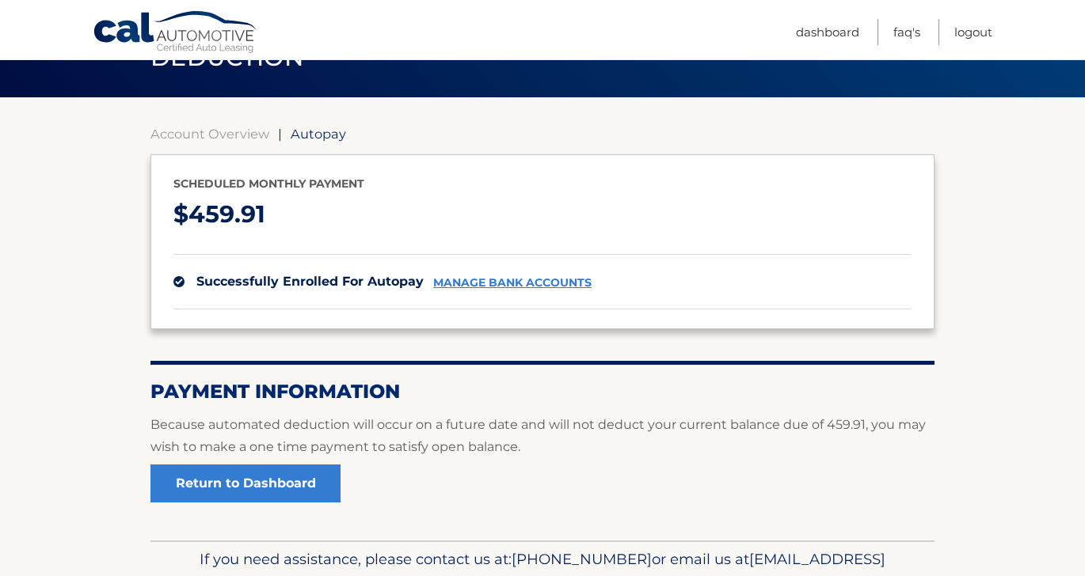
scroll to position [181, 0]
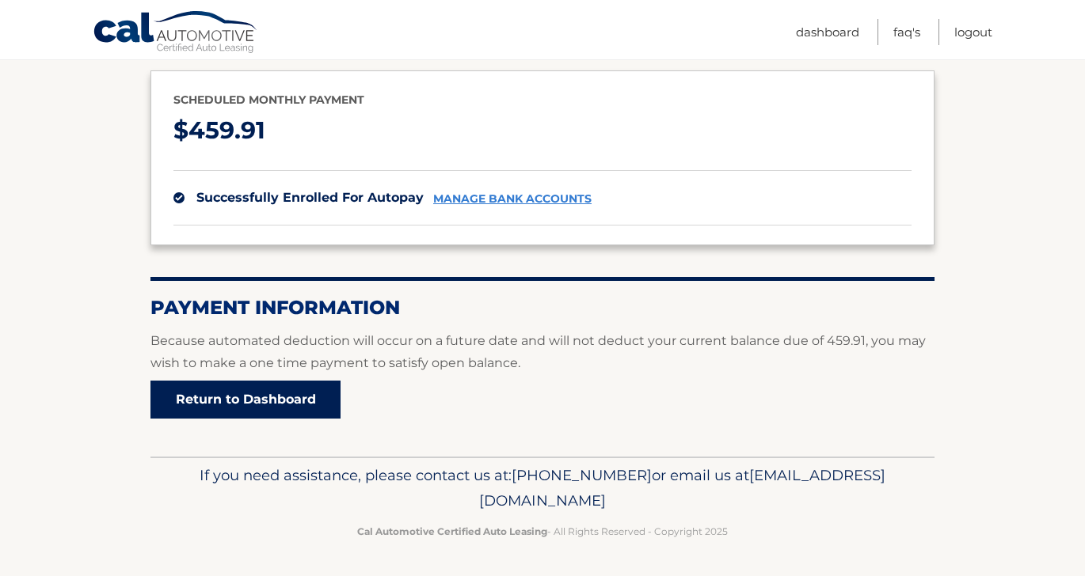
click at [295, 400] on link "Return to Dashboard" at bounding box center [245, 400] width 190 height 38
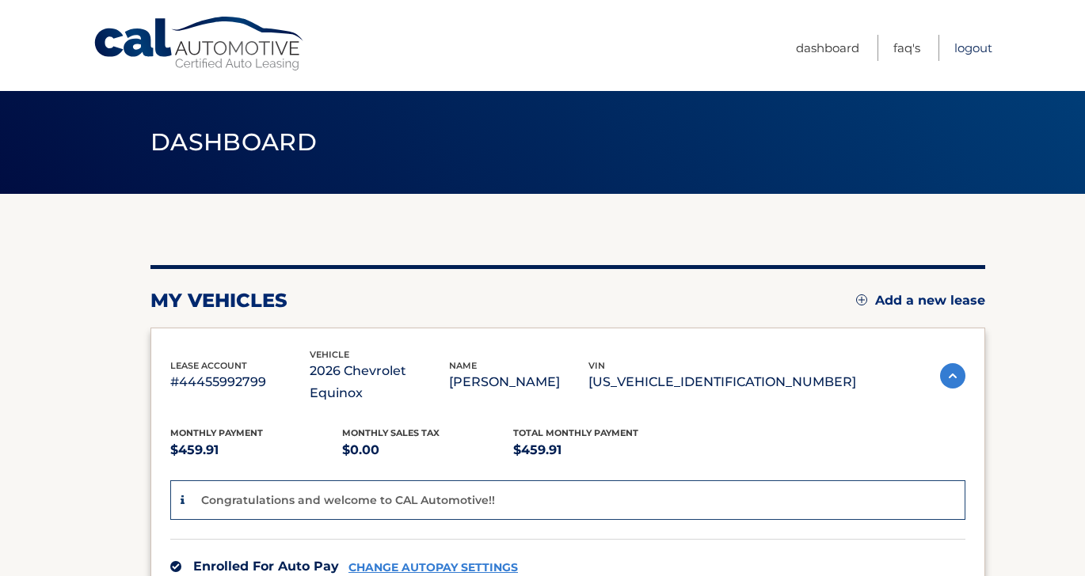
click at [968, 46] on link "Logout" at bounding box center [973, 48] width 38 height 26
